Goal: Information Seeking & Learning: Learn about a topic

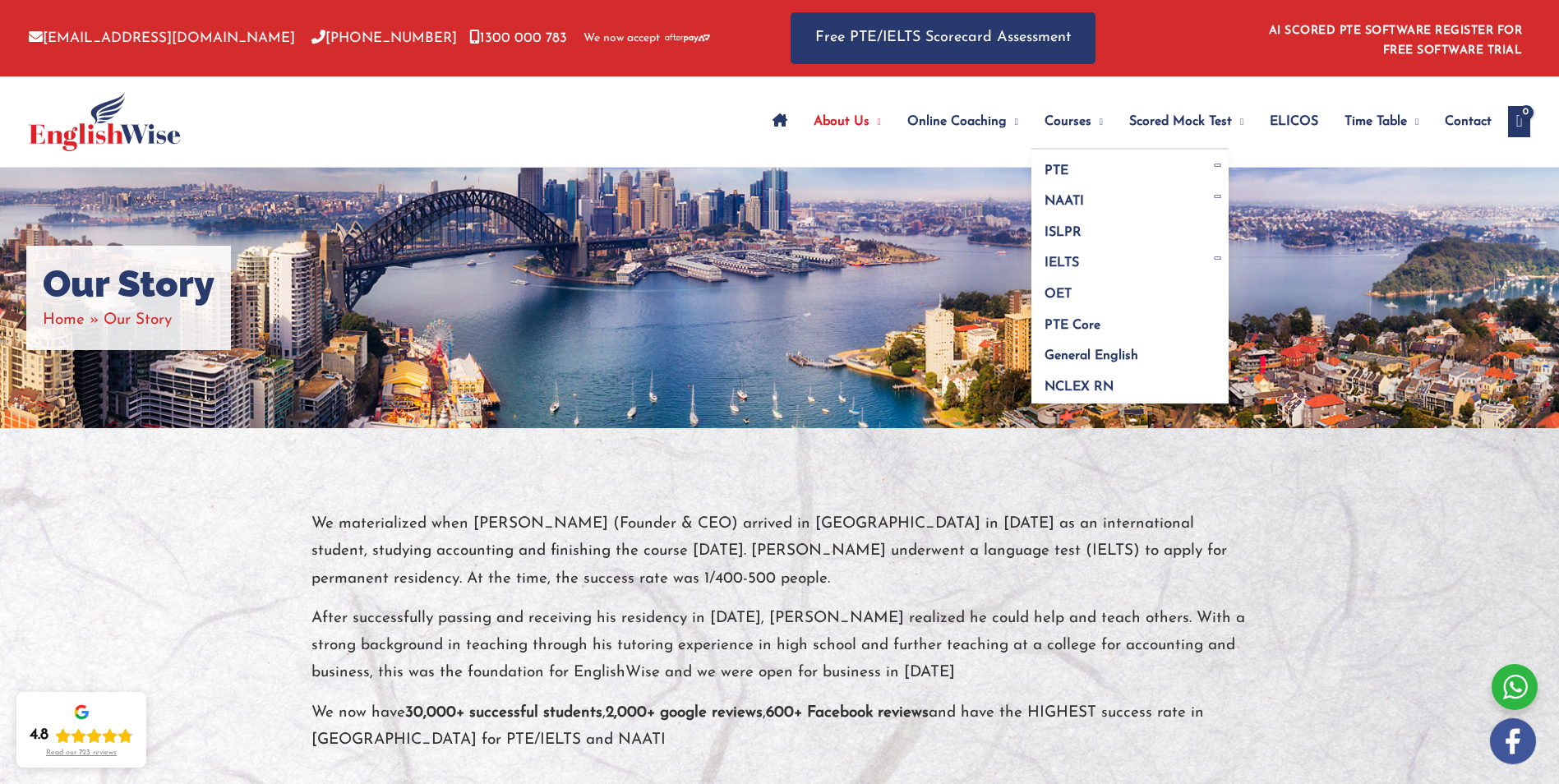
click at [1045, 124] on span "Courses" at bounding box center [1068, 121] width 47 height 57
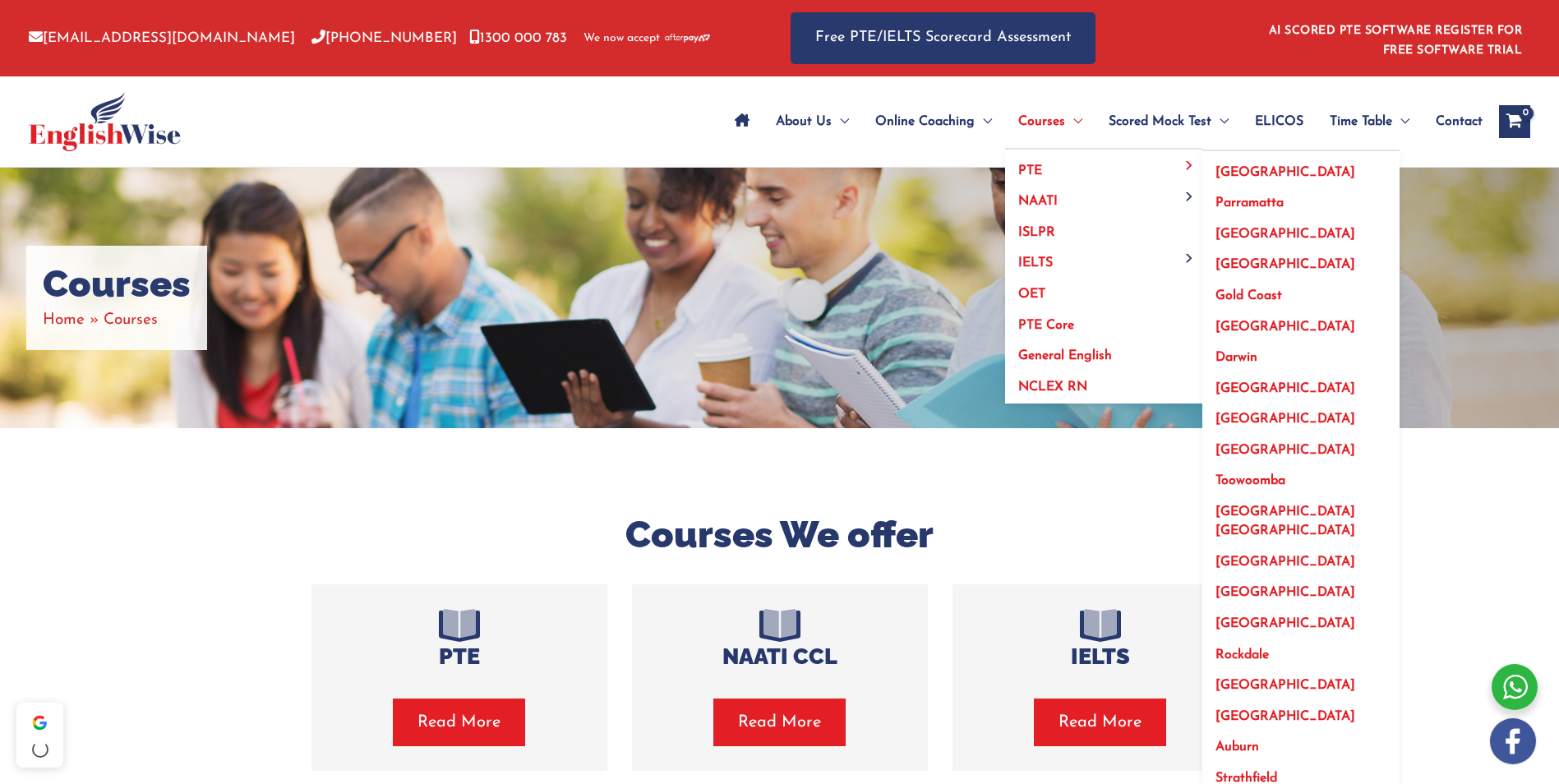
click at [1074, 171] on link "PTE" at bounding box center [1104, 165] width 197 height 31
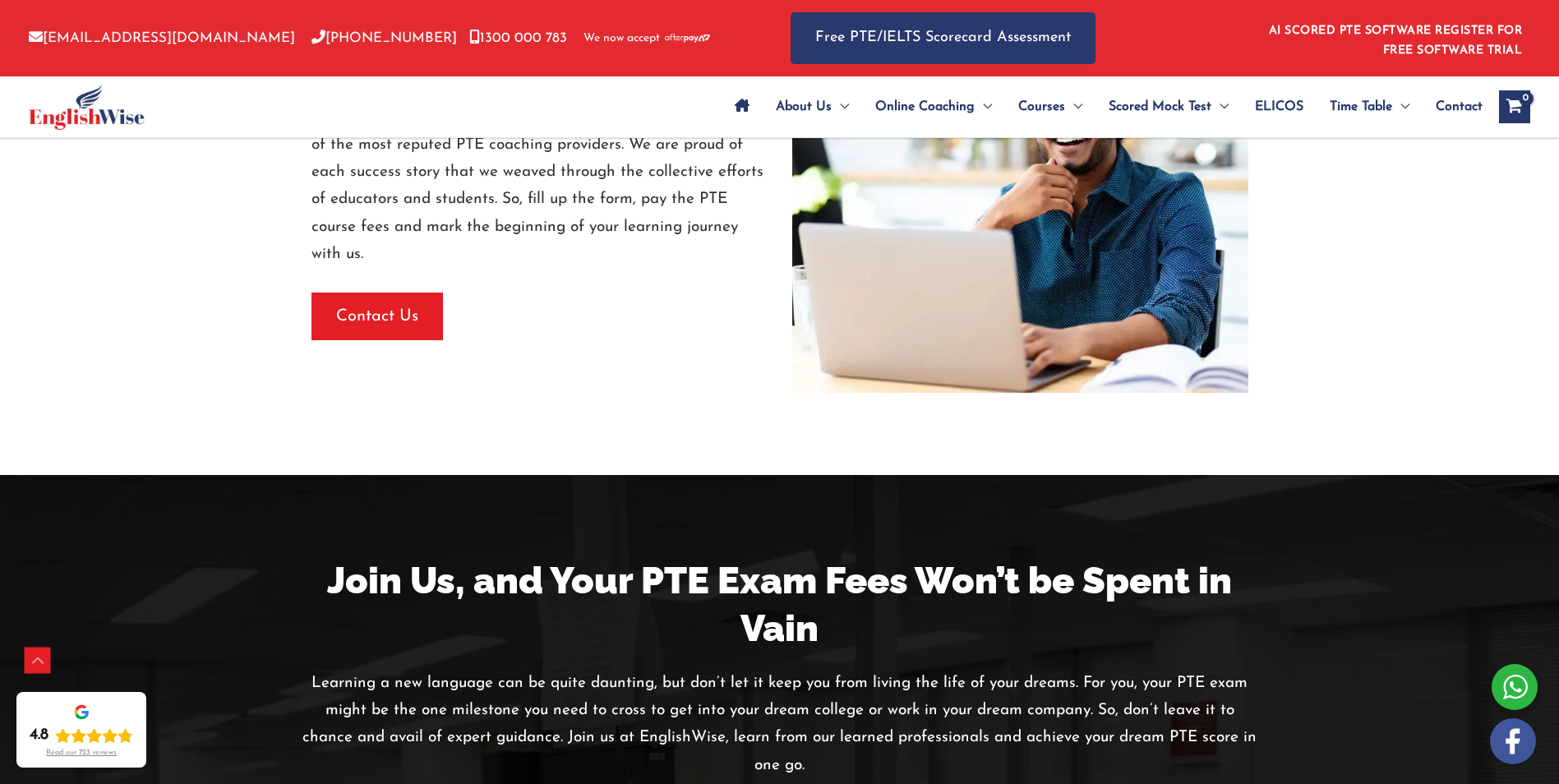
scroll to position [2464, 0]
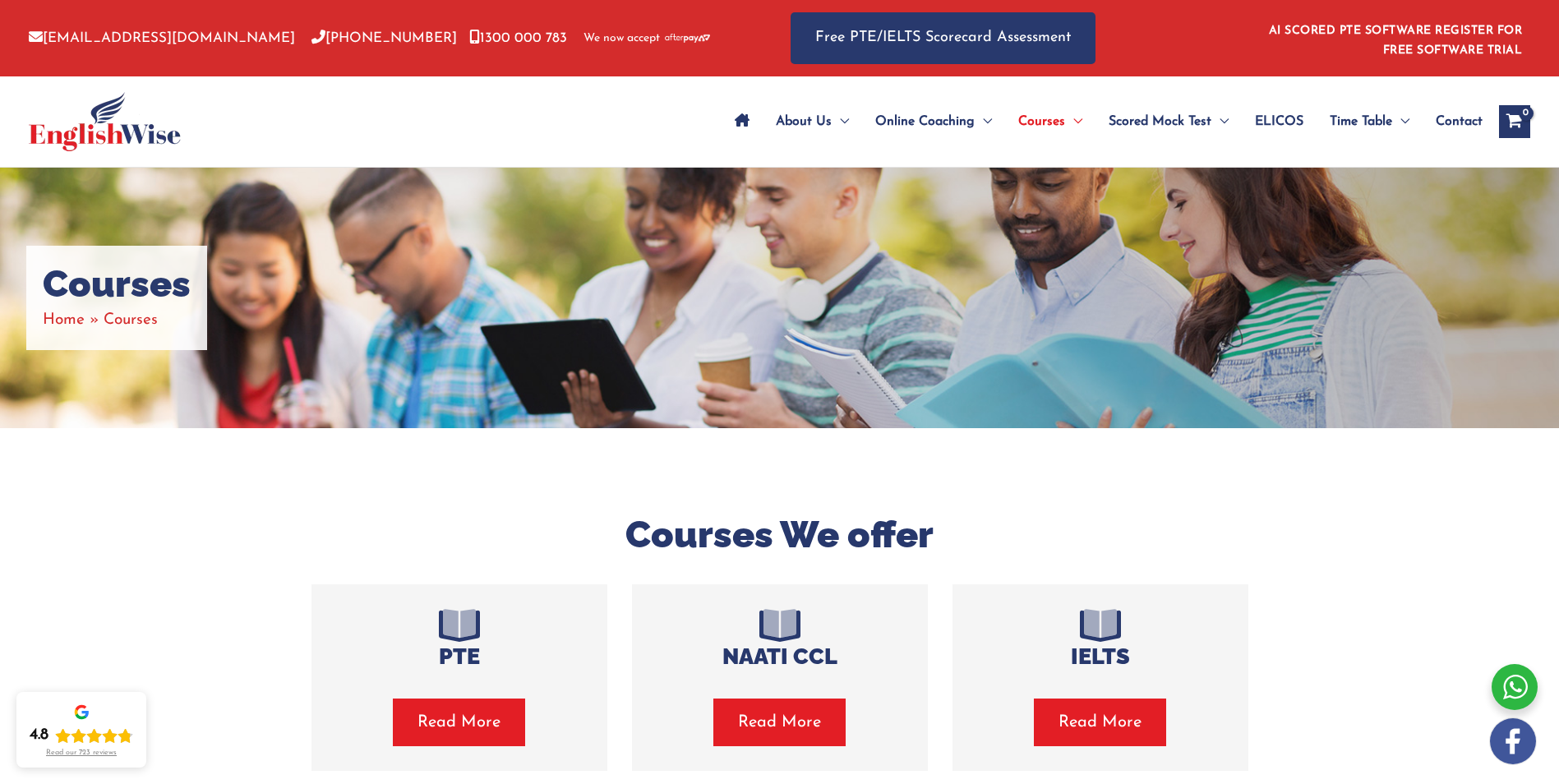
click at [435, 730] on span "Read More" at bounding box center [459, 722] width 83 height 23
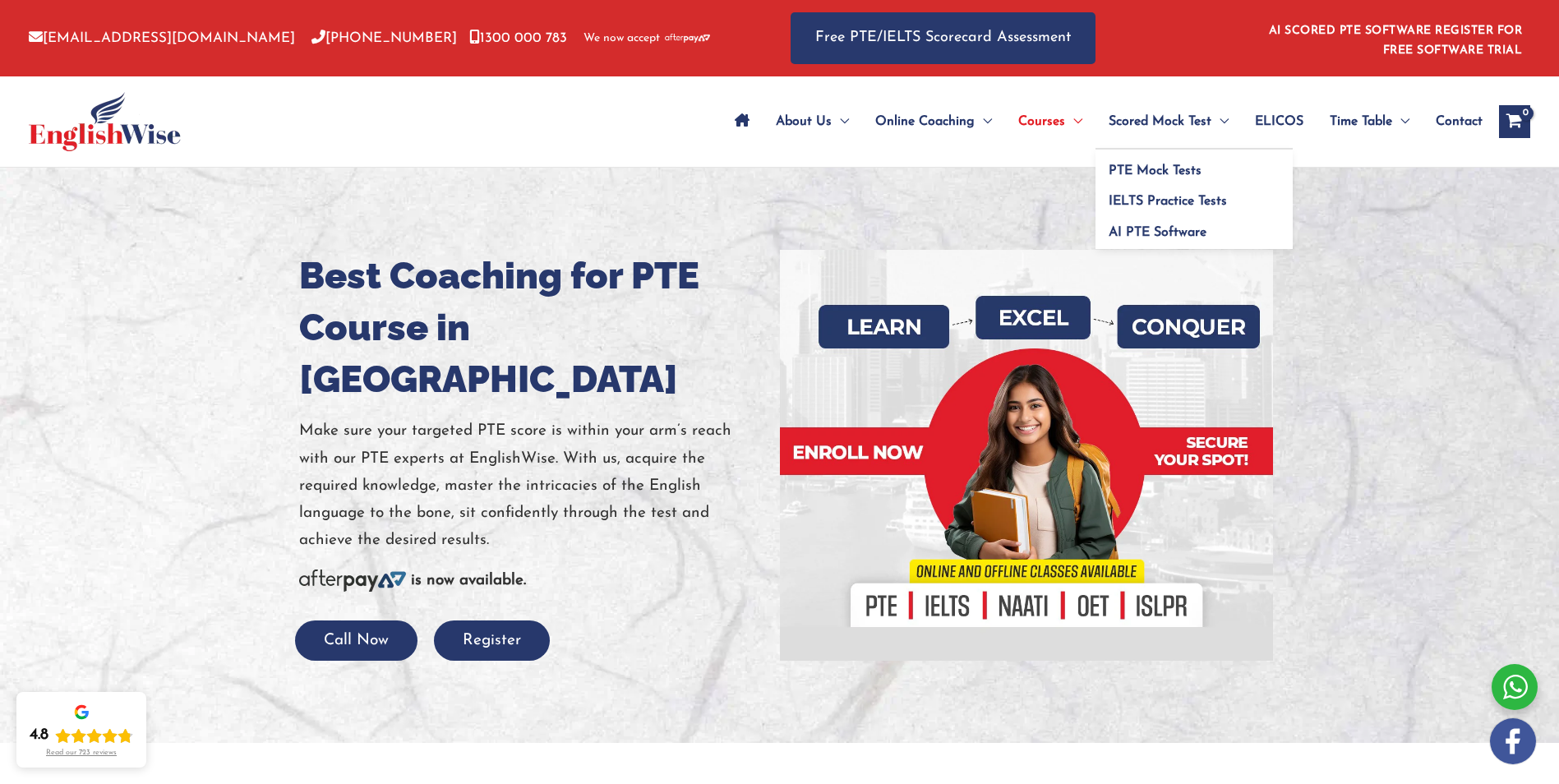
click at [1124, 114] on span "Scored Mock Test" at bounding box center [1160, 121] width 103 height 57
click at [1206, 173] on link "PTE Mock Tests" at bounding box center [1195, 165] width 197 height 31
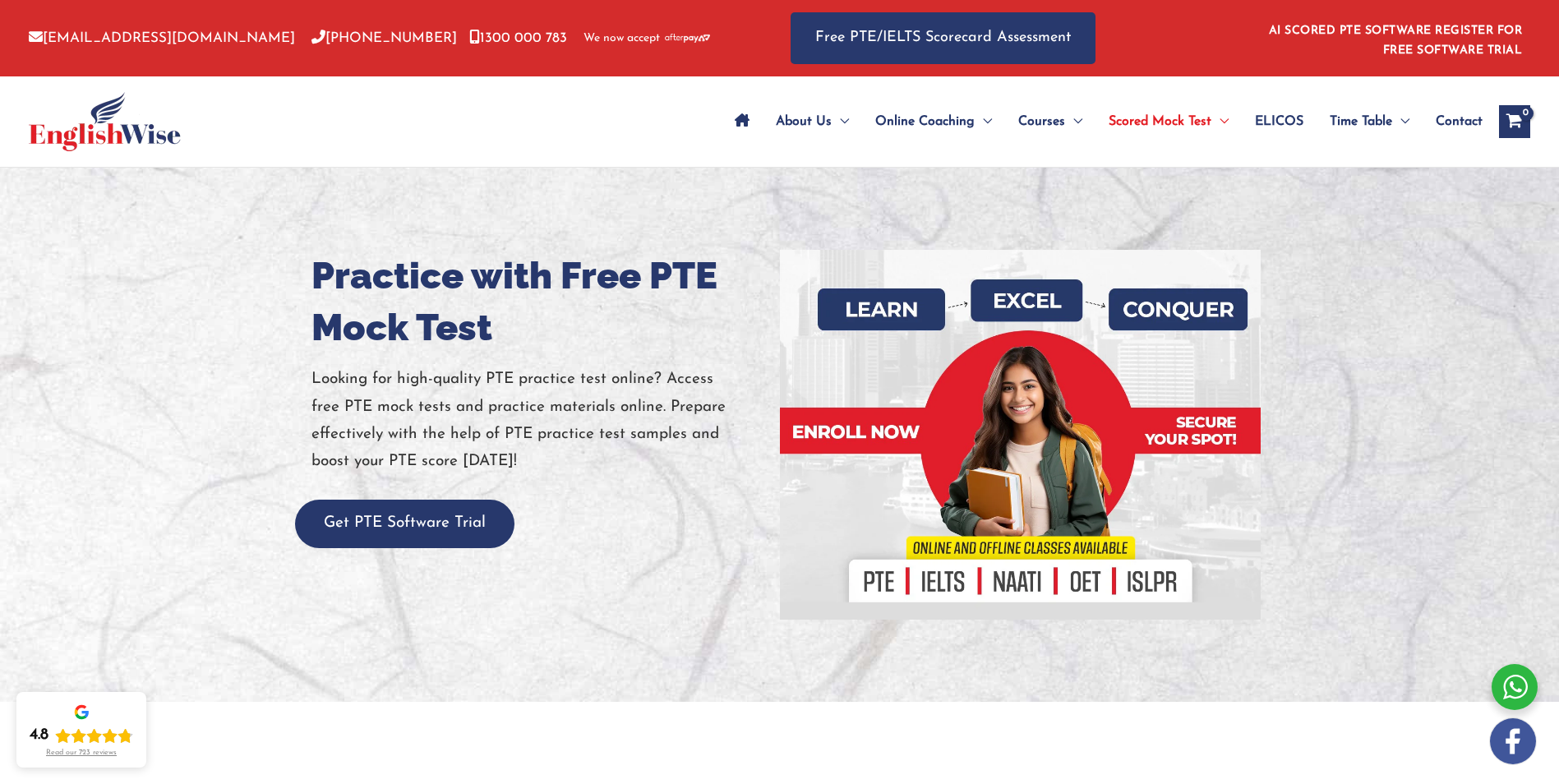
click at [1265, 108] on span "ELICOS" at bounding box center [1279, 121] width 48 height 57
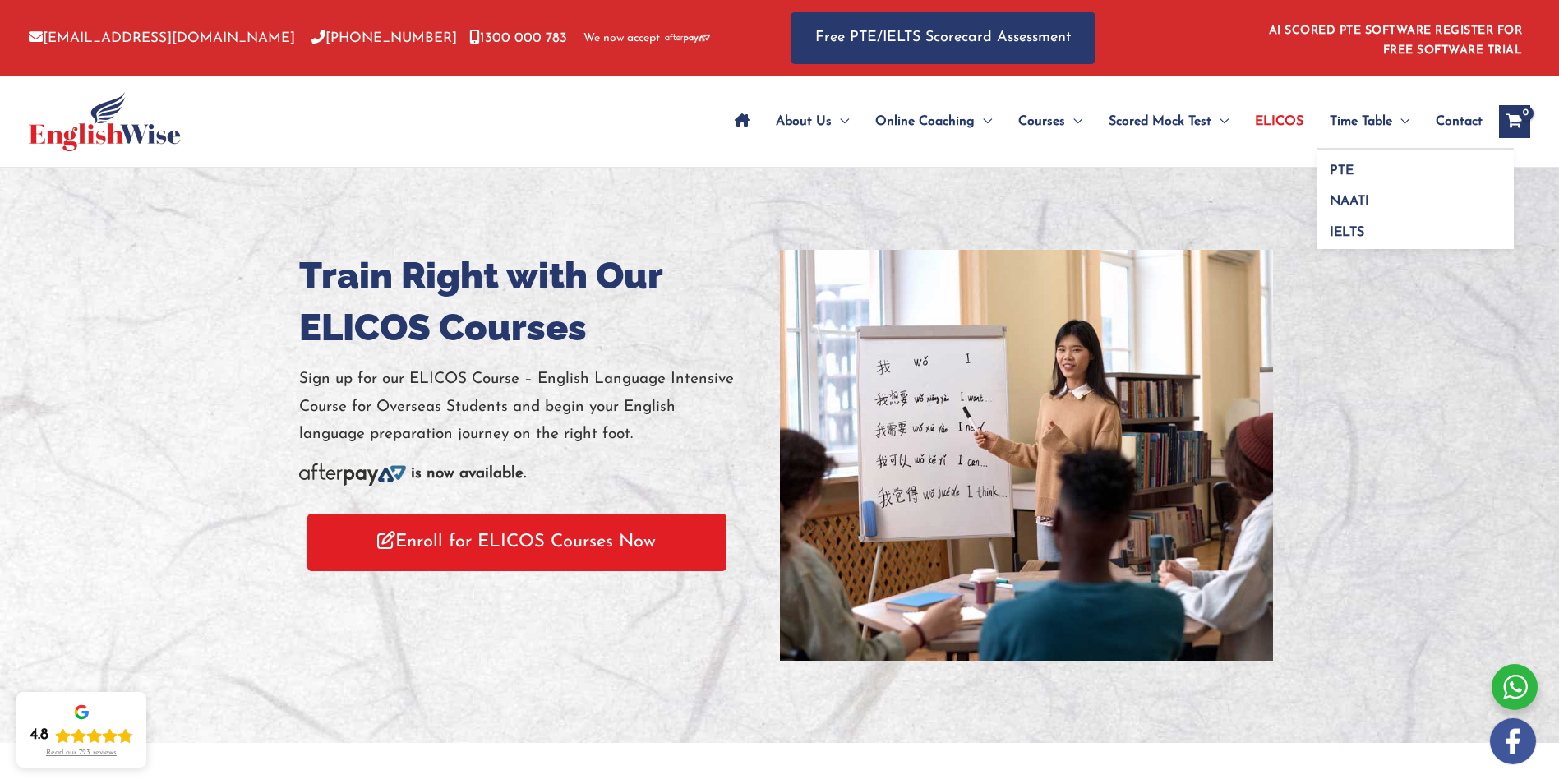
click at [1366, 121] on span "Time Table" at bounding box center [1361, 121] width 62 height 57
click at [1388, 119] on span "Time Table" at bounding box center [1361, 121] width 62 height 57
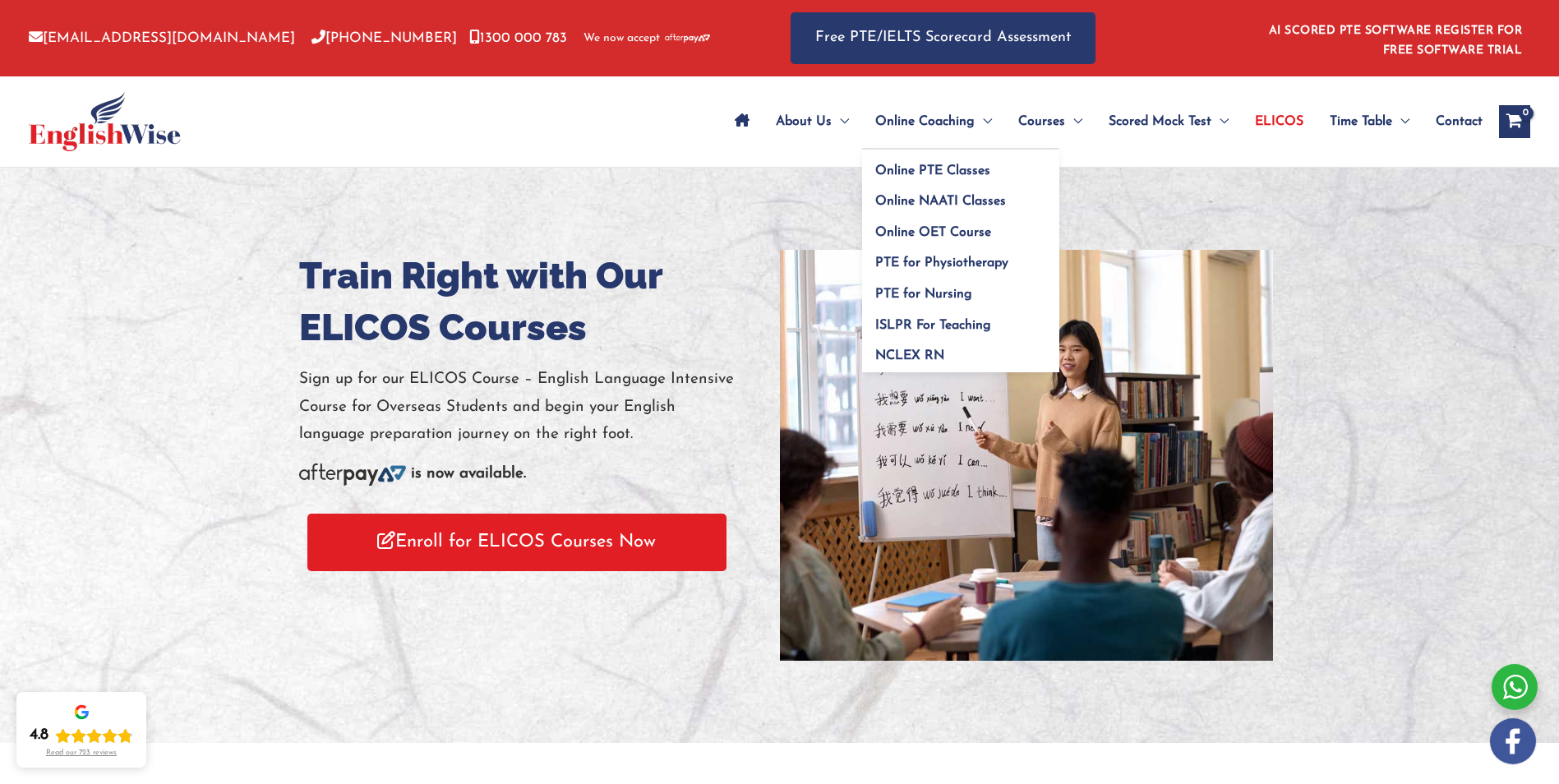
click at [891, 119] on span "Online Coaching" at bounding box center [924, 121] width 100 height 57
click at [909, 177] on span "Online PTE Classes" at bounding box center [932, 170] width 115 height 13
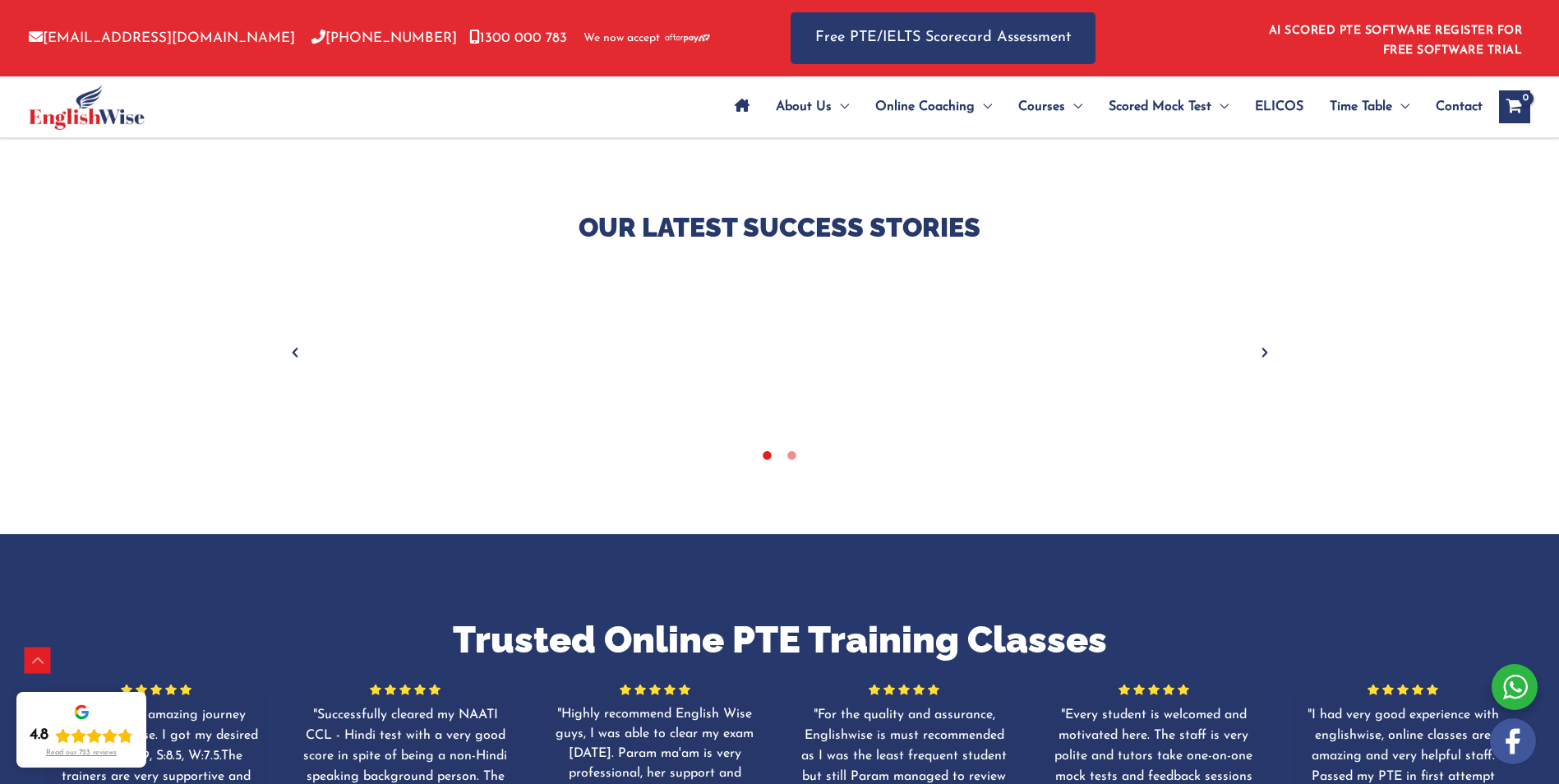
scroll to position [575, 0]
